Goal: Task Accomplishment & Management: Use online tool/utility

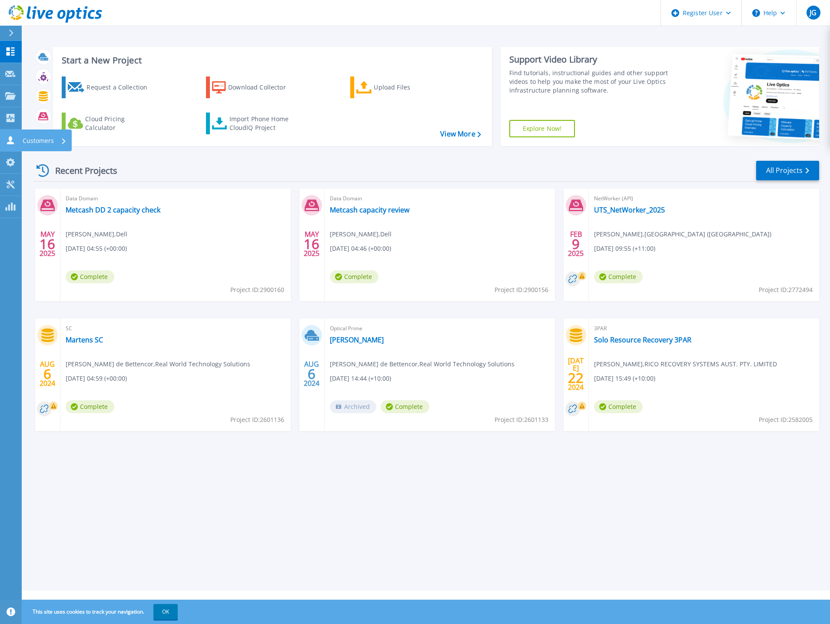
click at [10, 138] on icon at bounding box center [10, 140] width 7 height 8
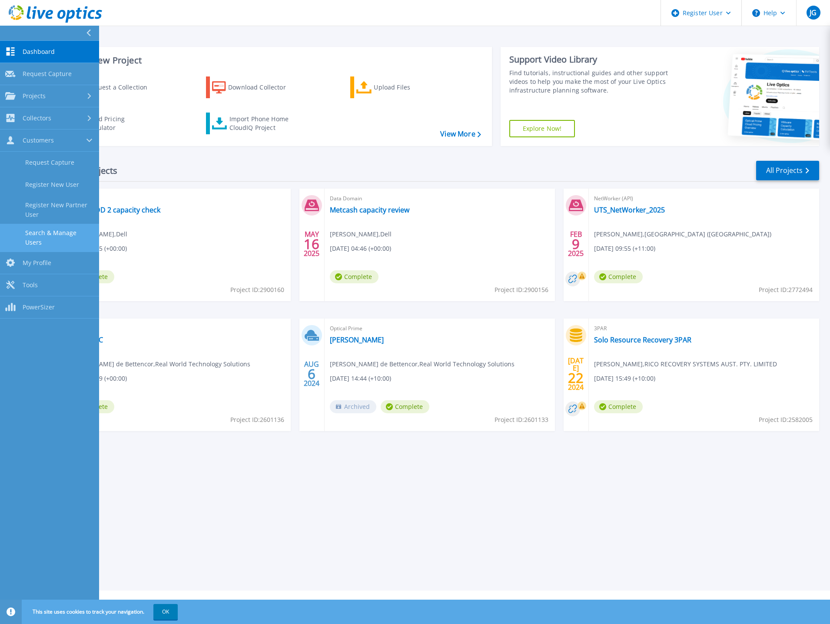
click at [67, 234] on link "Search & Manage Users" at bounding box center [49, 238] width 99 height 28
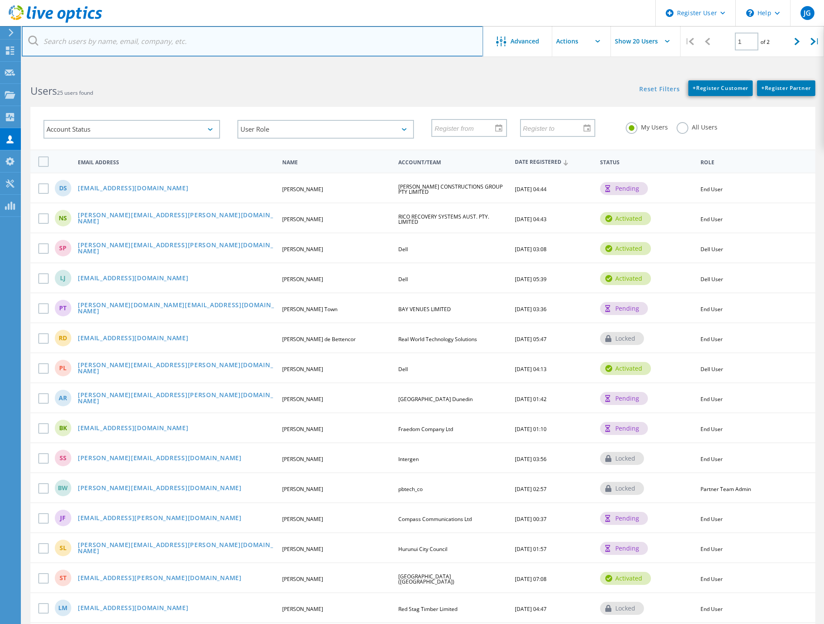
click at [162, 43] on input "text" at bounding box center [252, 41] width 461 height 30
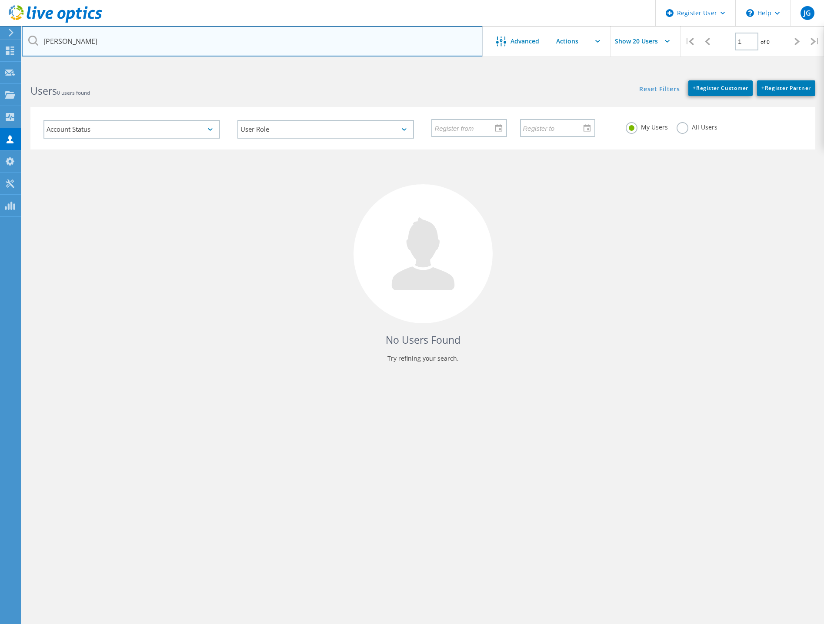
drag, startPoint x: 100, startPoint y: 44, endPoint x: 28, endPoint y: 44, distance: 72.6
click at [28, 44] on input "david ching" at bounding box center [252, 41] width 461 height 30
type input "broadcast australia"
drag, startPoint x: 130, startPoint y: 34, endPoint x: 16, endPoint y: 37, distance: 113.9
click at [16, 72] on div "Register User \n Help Explore Helpful Articles Contact Support JG Dell User Jam…" at bounding box center [412, 364] width 824 height 585
